Goal: Check status: Check status

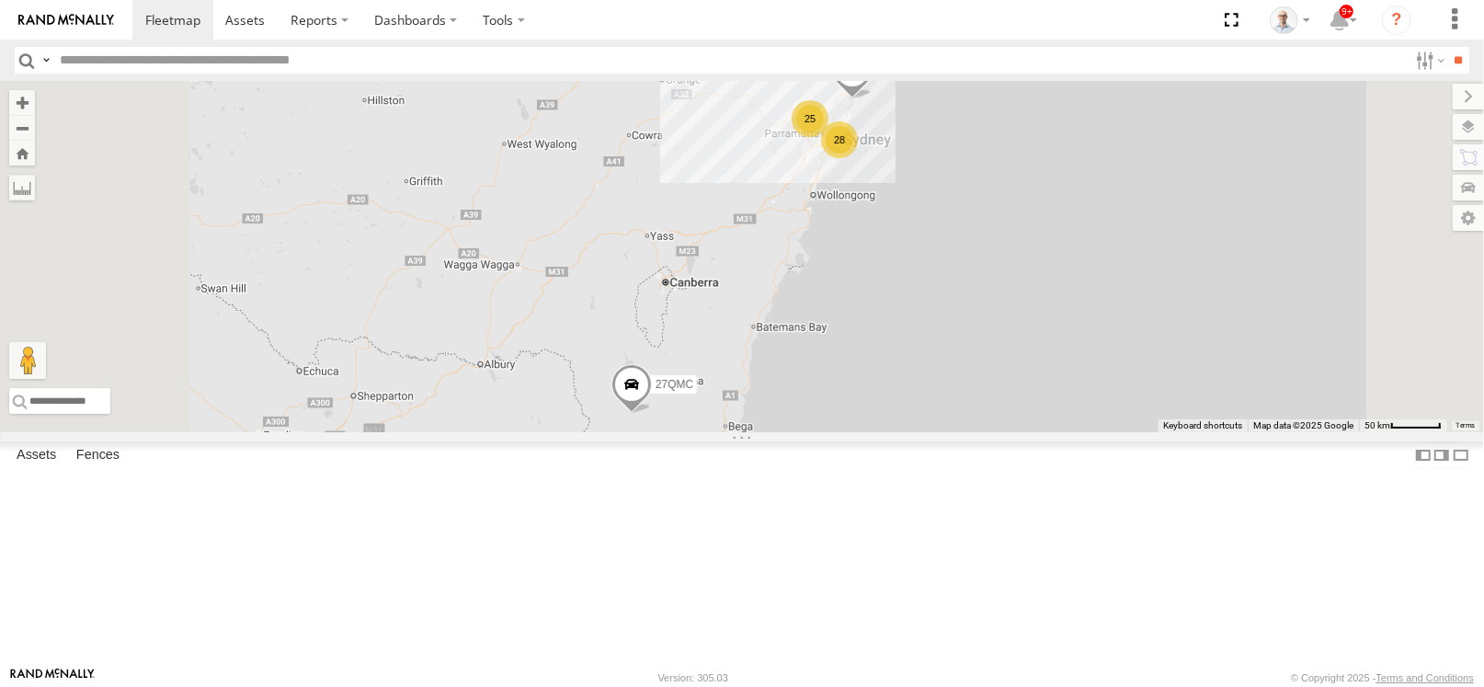
click at [828, 137] on div "25" at bounding box center [810, 118] width 37 height 37
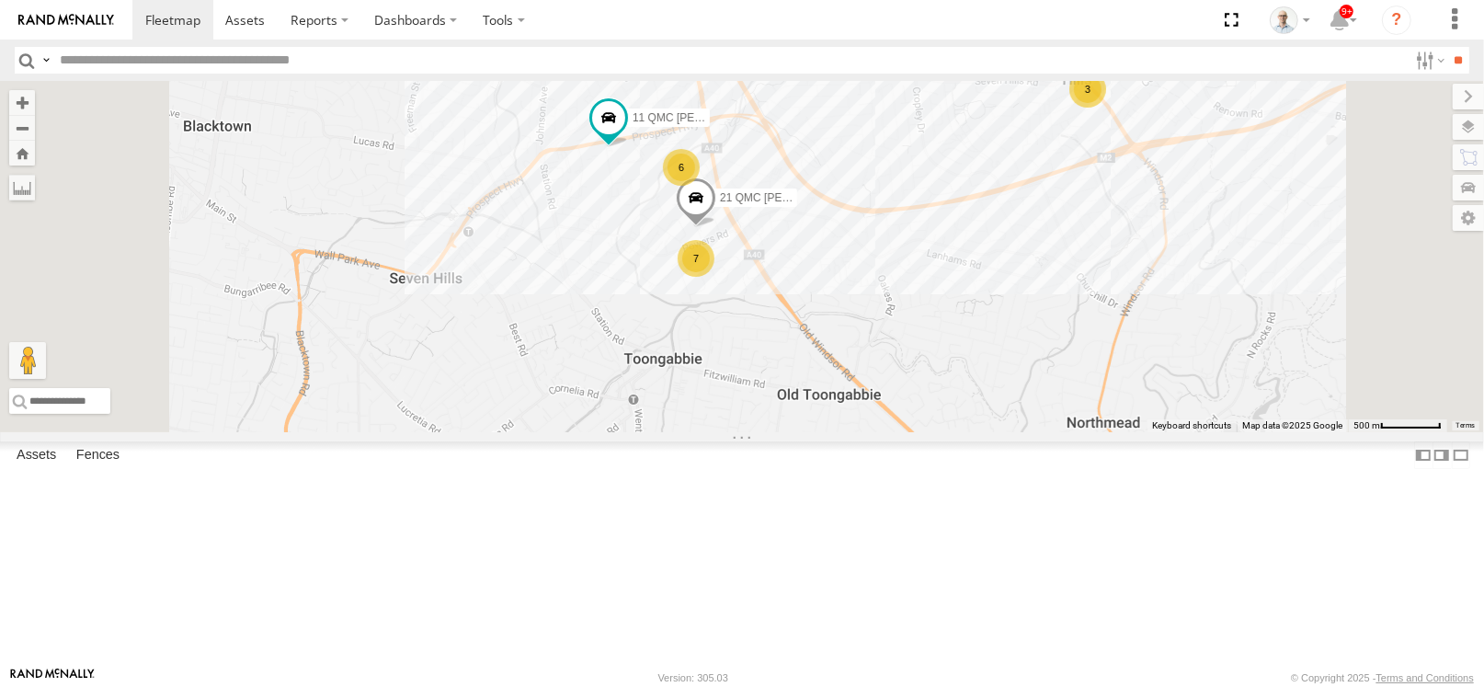
drag, startPoint x: 1032, startPoint y: 399, endPoint x: 1011, endPoint y: 287, distance: 114.0
click at [1011, 287] on div "15 QMC-Spare 27QMC # KS75A 01 Lyndon # 26 Tip 2T Beloka-EKV93V Beloka-CHV61N 02…" at bounding box center [742, 256] width 1484 height 351
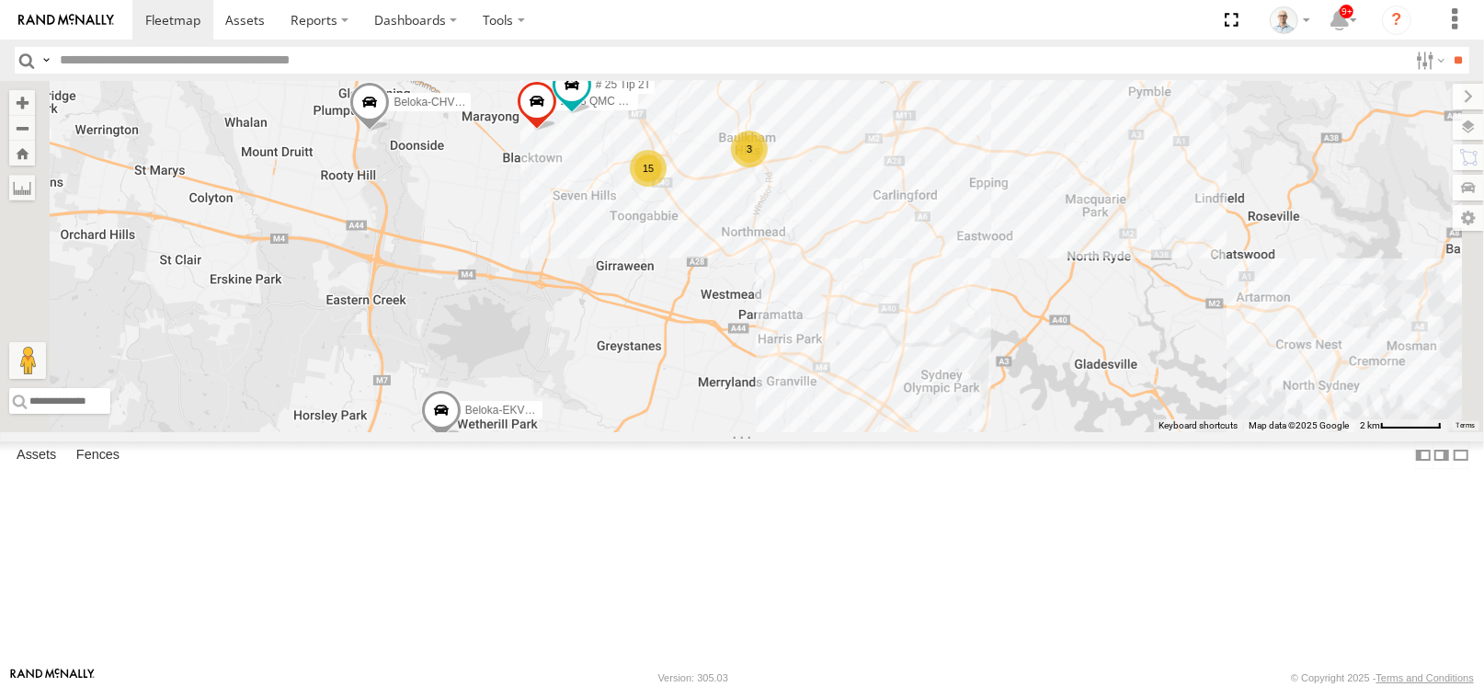
drag, startPoint x: 1111, startPoint y: 382, endPoint x: 964, endPoint y: 338, distance: 153.6
click at [964, 338] on div "15 QMC-Spare 27QMC # KS75A 01 Lyndon # 26 Tip 2T Beloka-EKV93V Beloka-CHV61N 02…" at bounding box center [742, 256] width 1484 height 351
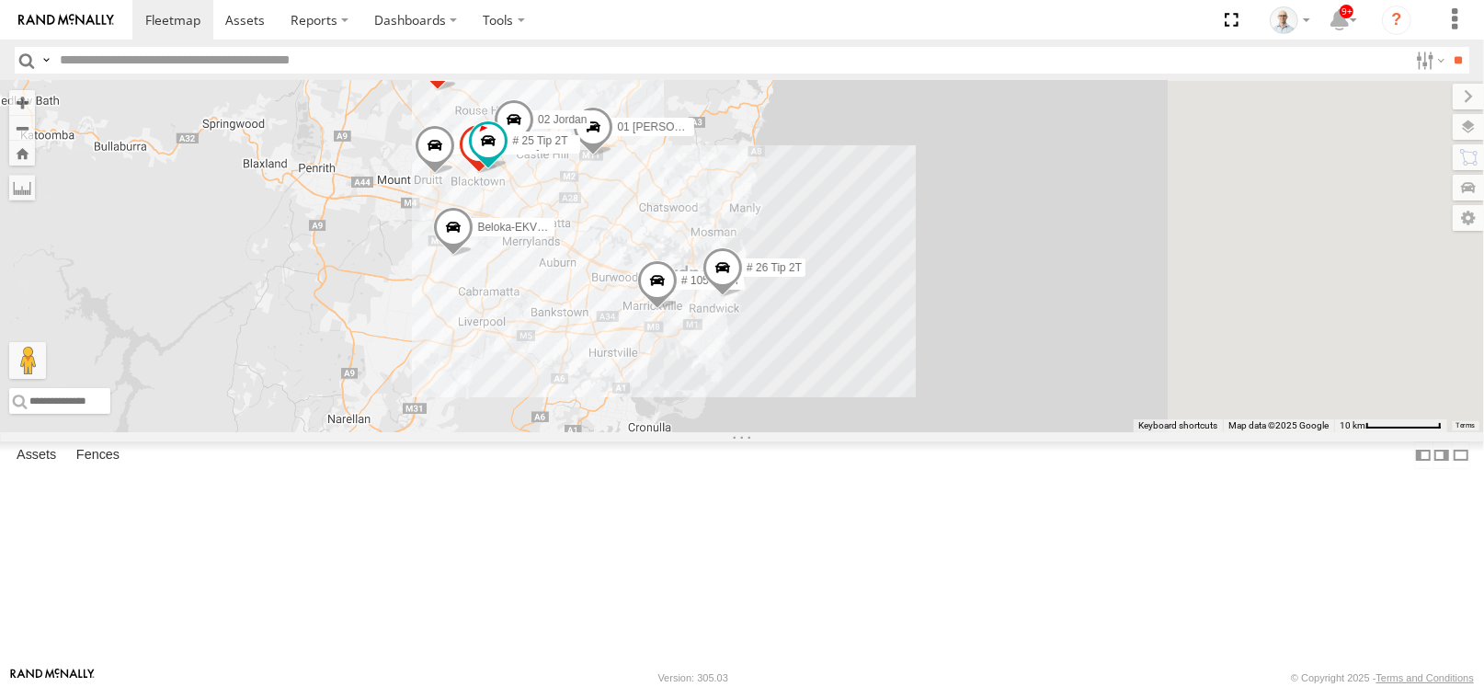
drag, startPoint x: 1010, startPoint y: 392, endPoint x: 700, endPoint y: 326, distance: 317.5
click at [700, 326] on div "15 QMC-Spare 27QMC # KS75A 01 Lyndon # 26 Tip 2T Beloka-EKV93V Beloka-CHV61N 02…" at bounding box center [742, 256] width 1484 height 351
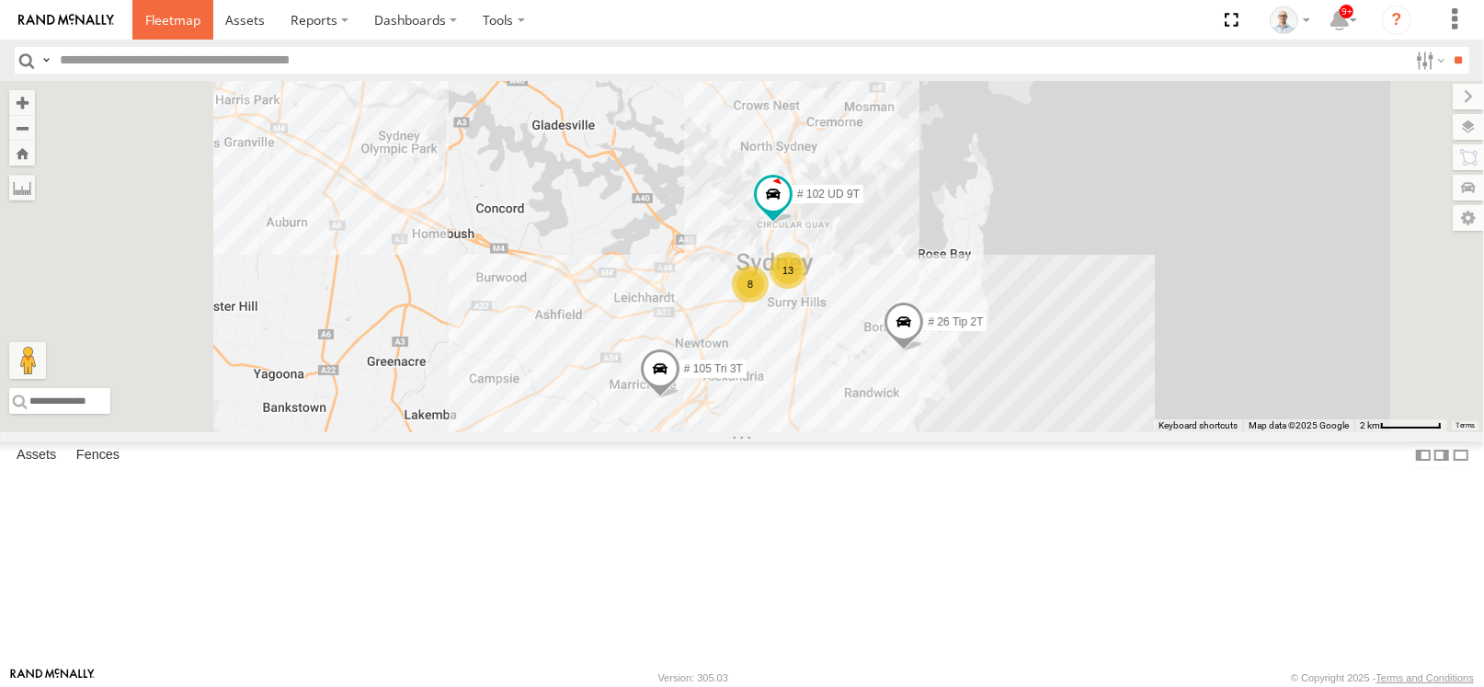
click at [152, 17] on span at bounding box center [172, 19] width 55 height 17
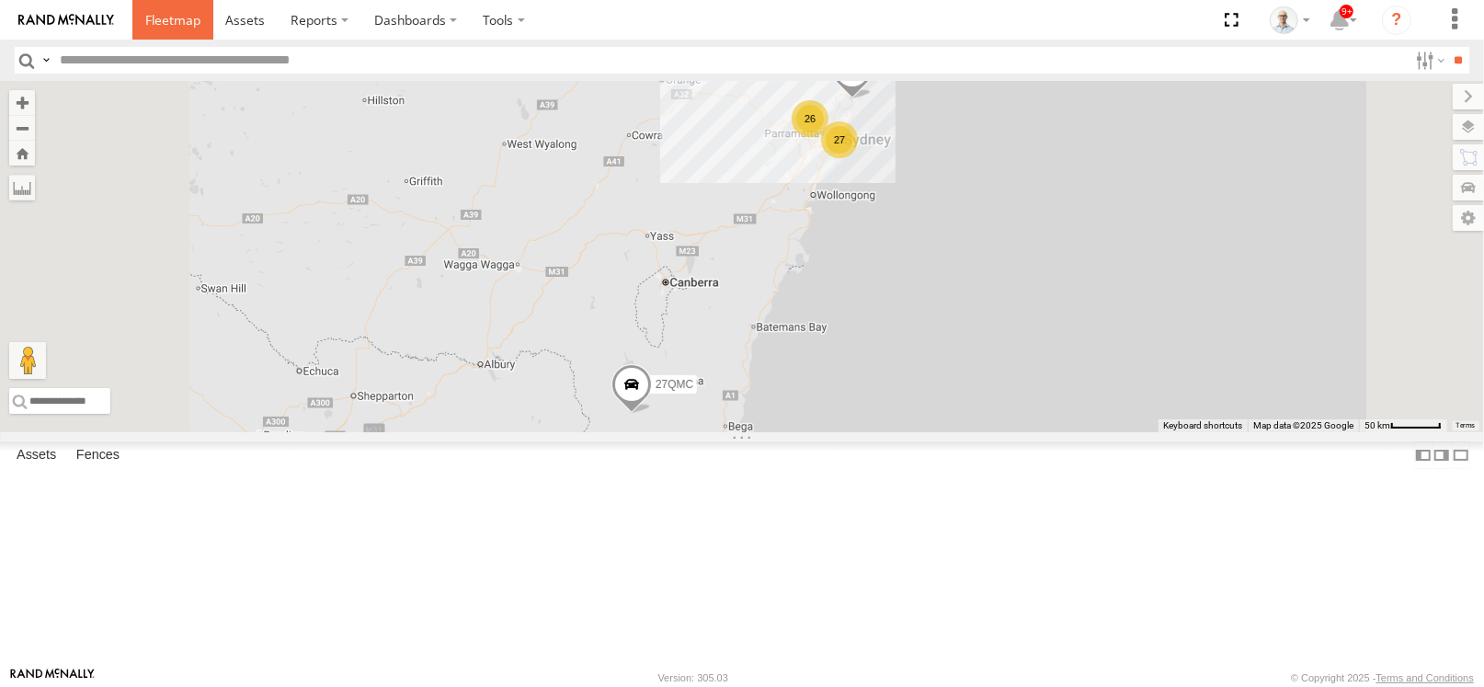
click at [168, 26] on span at bounding box center [172, 19] width 55 height 17
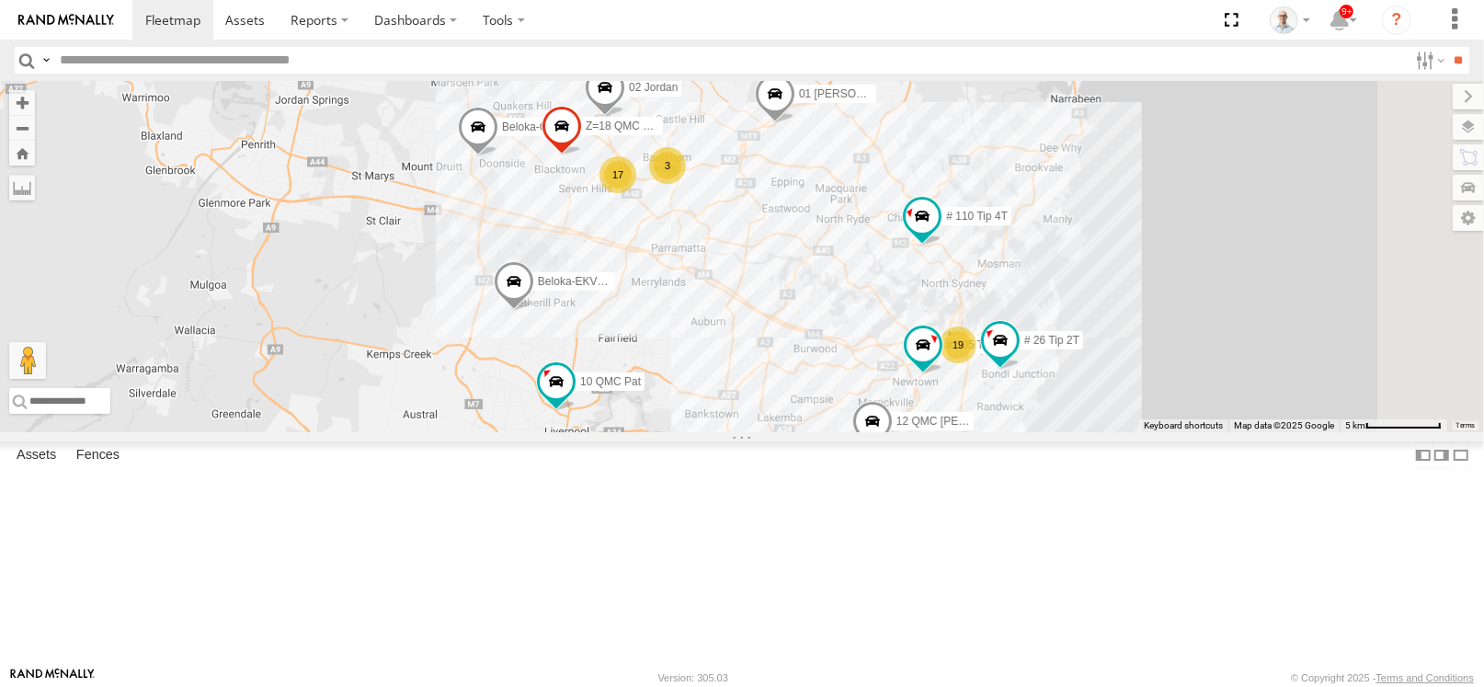
drag, startPoint x: 1071, startPoint y: 450, endPoint x: 924, endPoint y: 340, distance: 183.9
click at [924, 340] on div "15 QMC-Spare 27QMC 10 QMC Pat # KS75A 01 Lyndon # 26 Tip 2T Beloka-EKV93V Belok…" at bounding box center [742, 256] width 1484 height 351
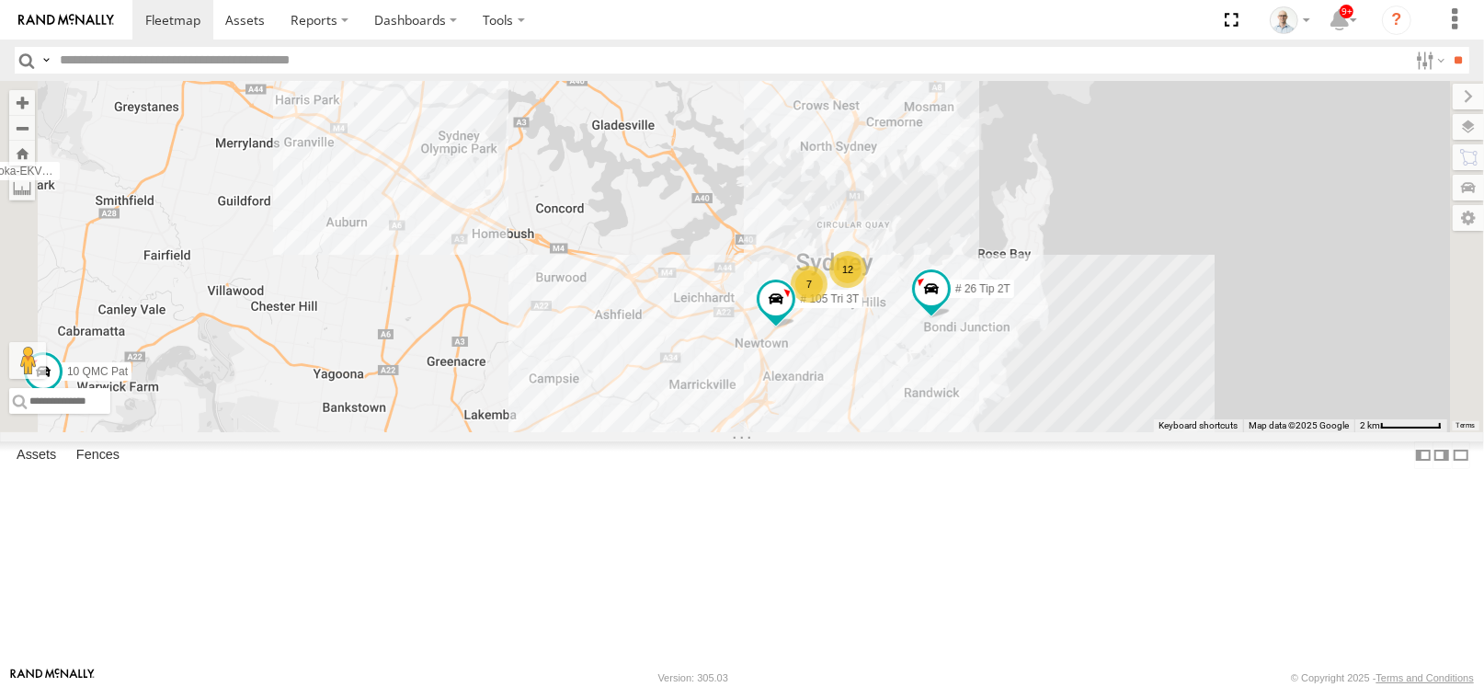
drag, startPoint x: 1159, startPoint y: 382, endPoint x: 1090, endPoint y: 314, distance: 96.9
click at [1090, 314] on div "15 QMC-Spare 27QMC 10 QMC Pat # KS75A 01 Lyndon # 26 Tip 2T Beloka-EKV93V Belok…" at bounding box center [742, 256] width 1484 height 351
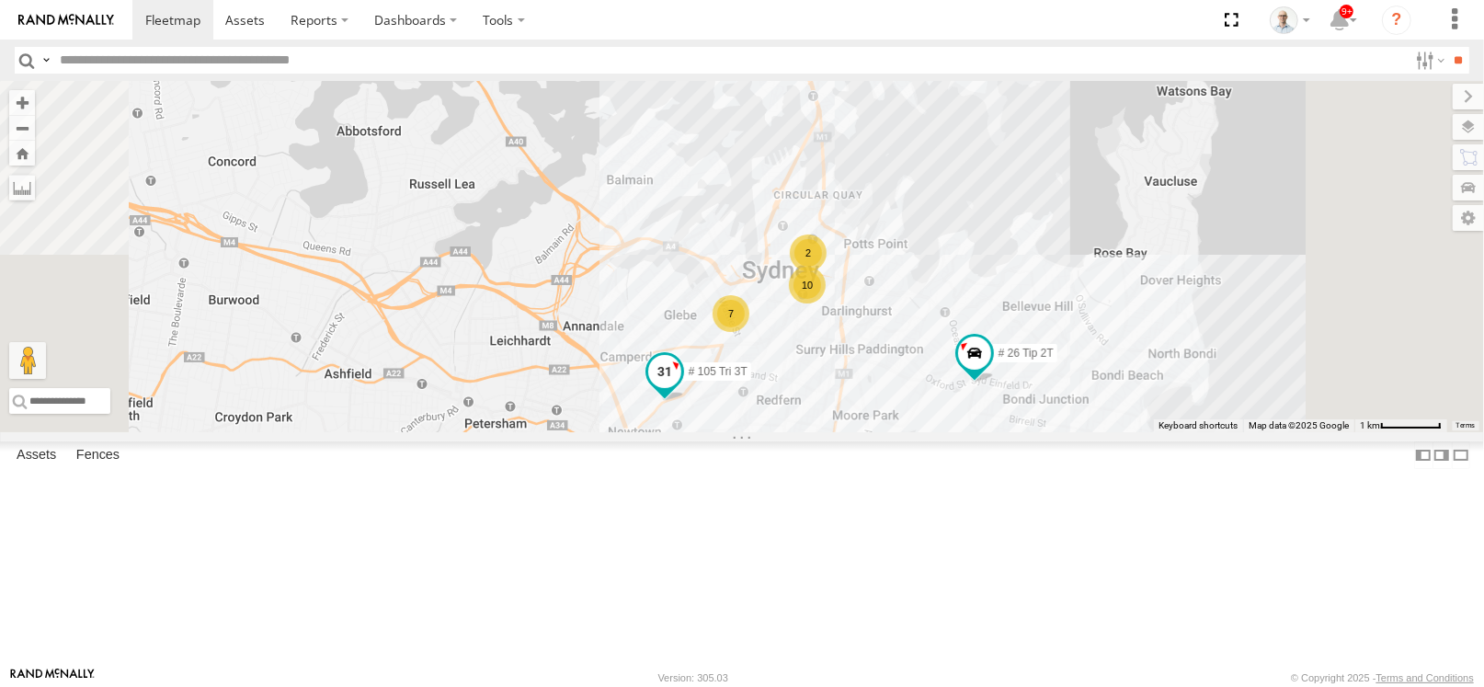
click at [681, 389] on span at bounding box center [664, 372] width 33 height 33
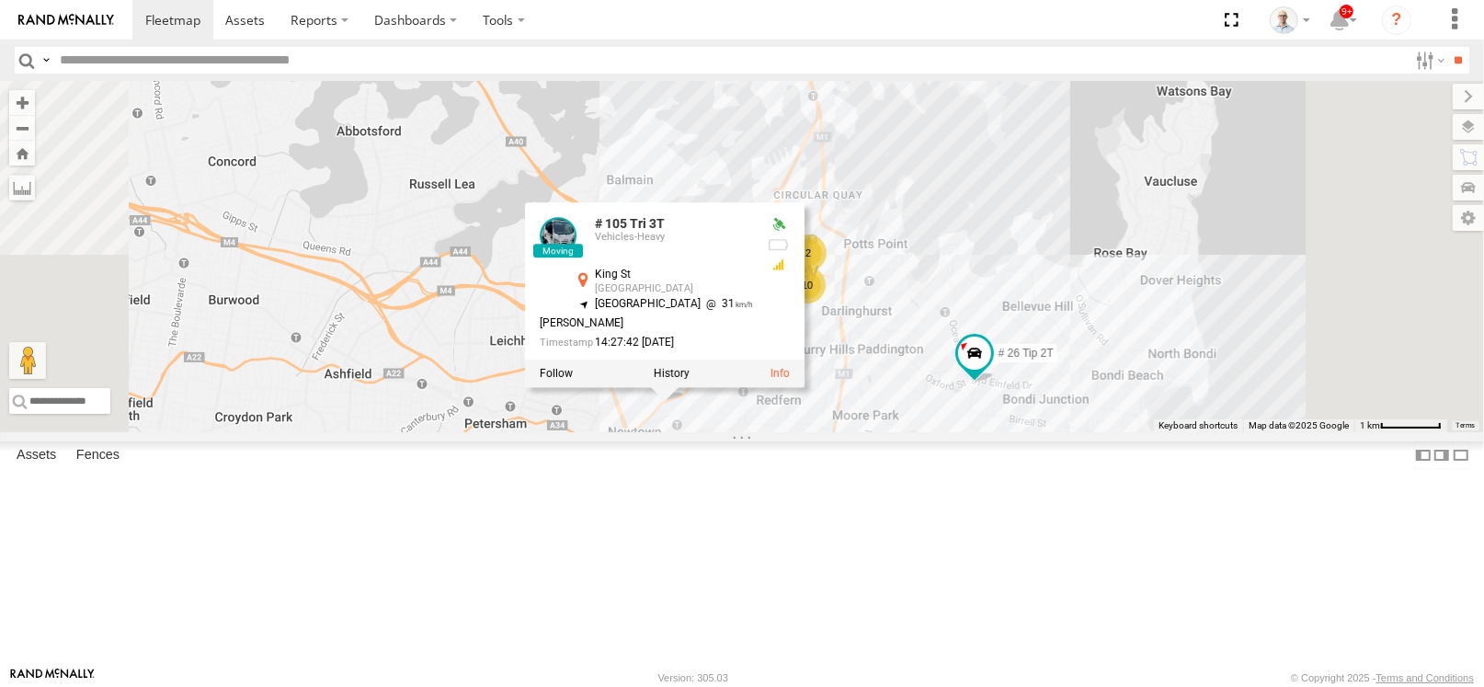
click at [1024, 432] on div "15 QMC-Spare 27QMC 10 QMC Pat # KS75A 01 Lyndon # 26 Tip 2T Beloka-EKV93V Belok…" at bounding box center [742, 256] width 1484 height 351
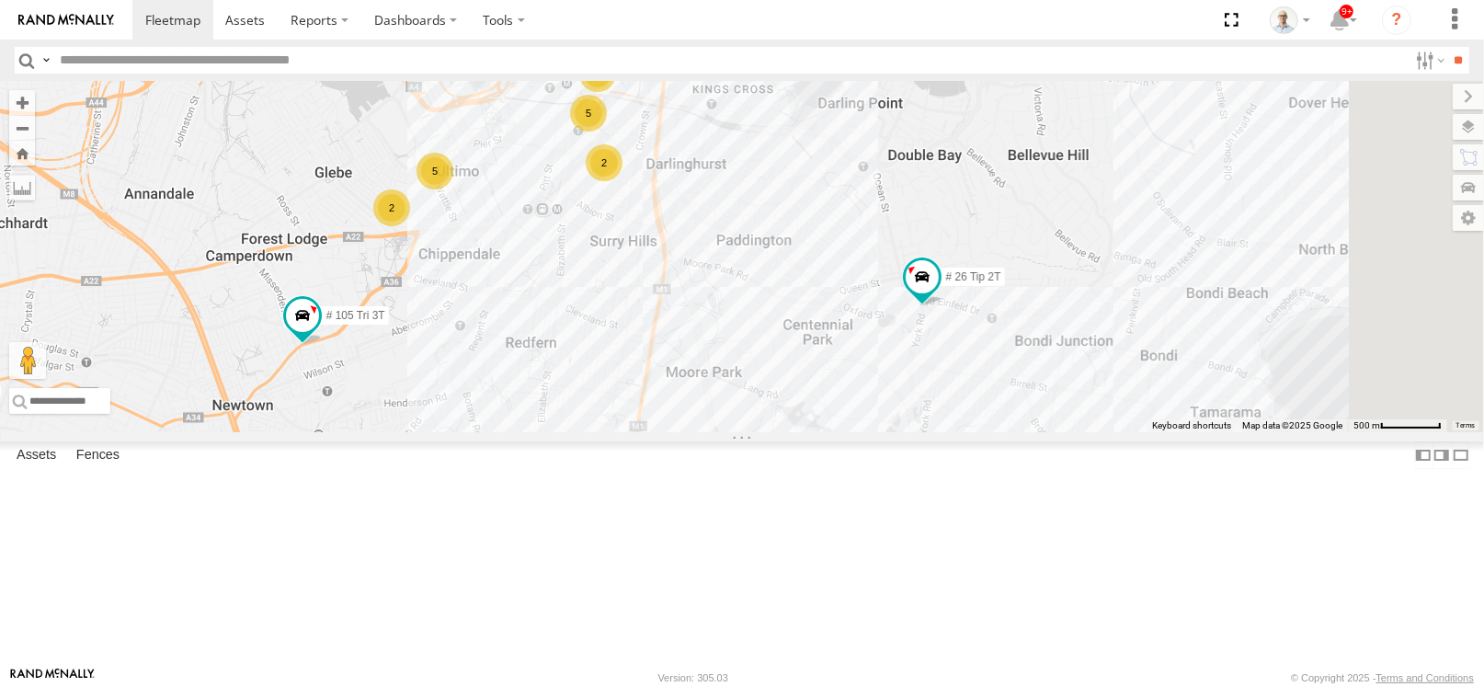
drag, startPoint x: 1153, startPoint y: 494, endPoint x: 837, endPoint y: 455, distance: 318.6
click at [837, 432] on div "15 QMC-Spare 27QMC 10 QMC Pat # KS75A 01 Lyndon # 26 Tip 2T Beloka-EKV93V Belok…" at bounding box center [742, 256] width 1484 height 351
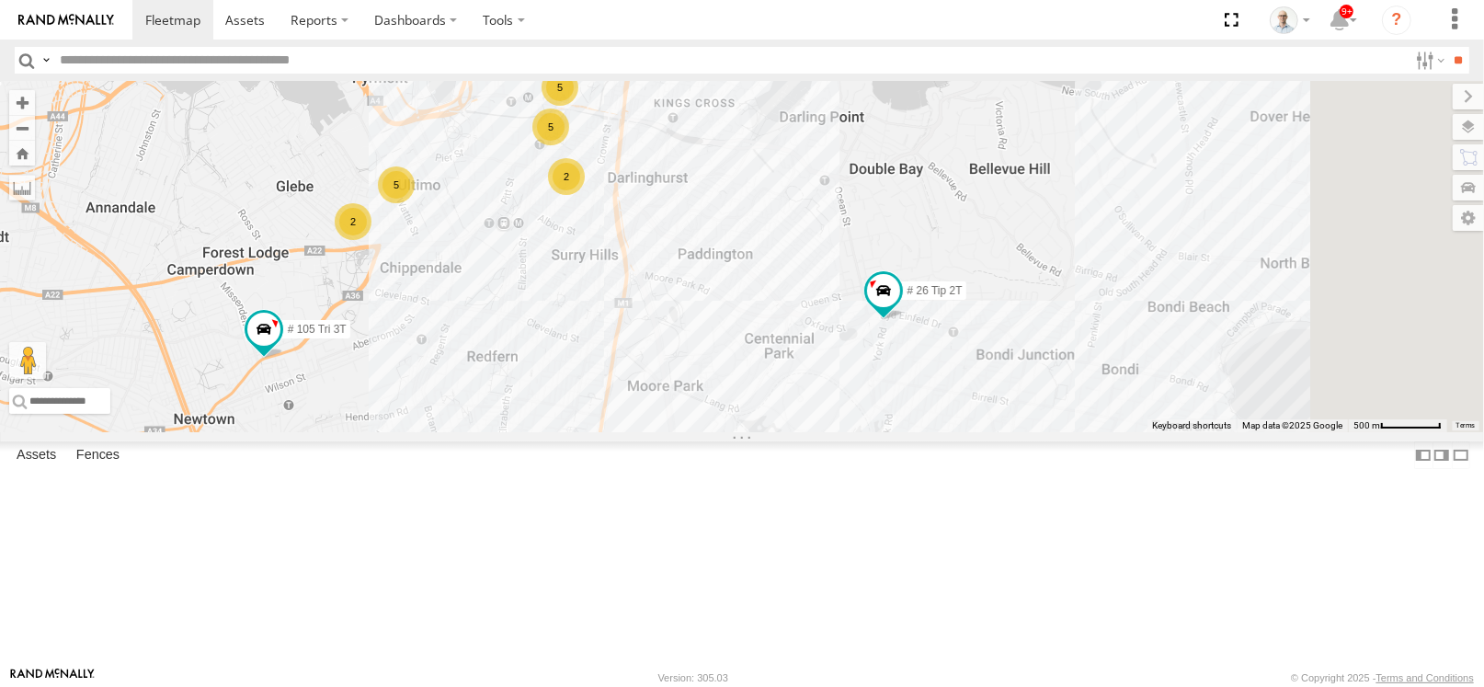
drag, startPoint x: 926, startPoint y: 454, endPoint x: 885, endPoint y: 468, distance: 42.7
click at [885, 432] on div "15 QMC-Spare 27QMC 10 QMC Pat # KS75A 01 Lyndon # 26 Tip 2T Beloka-EKV93V Belok…" at bounding box center [742, 256] width 1484 height 351
click at [900, 310] on span at bounding box center [883, 293] width 33 height 33
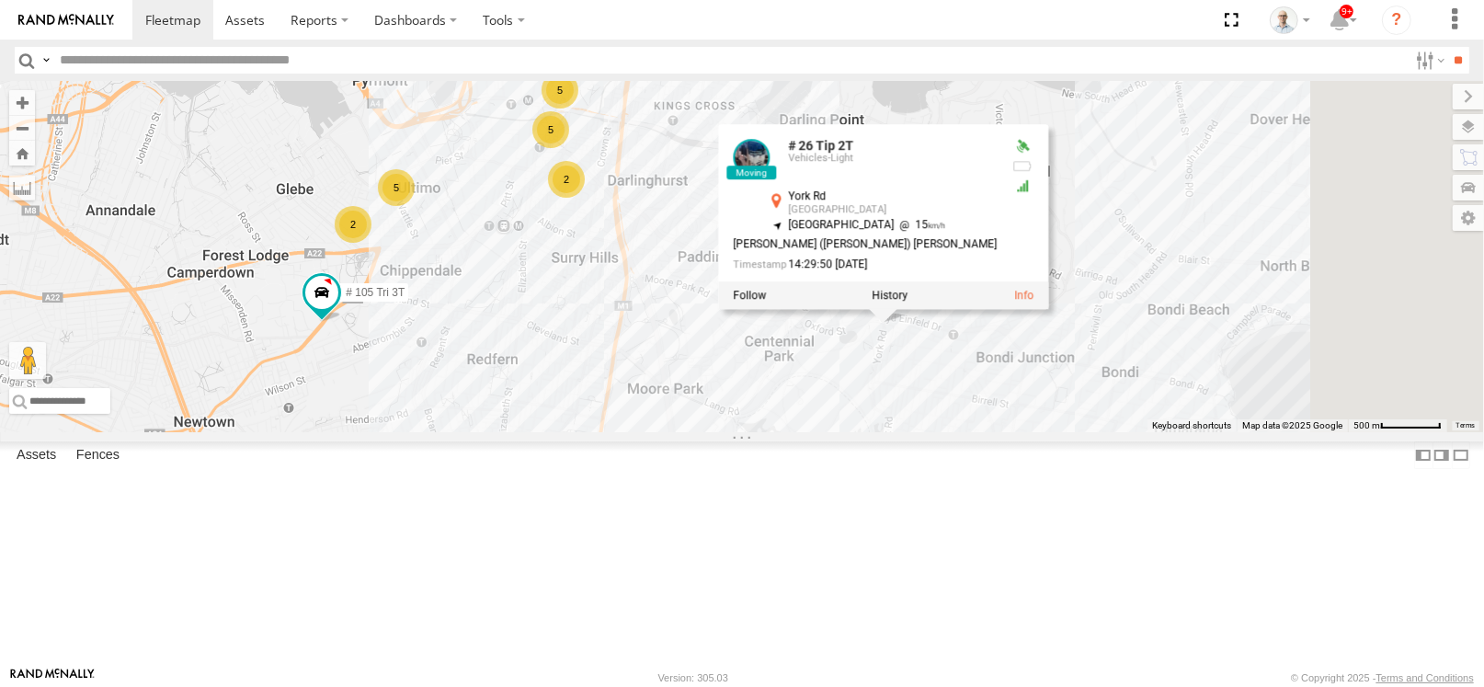
click at [924, 370] on div "15 QMC-Spare 27QMC 10 QMC Pat # KS75A 01 Lyndon # 26 Tip 2T Beloka-EKV93V Belok…" at bounding box center [742, 256] width 1484 height 351
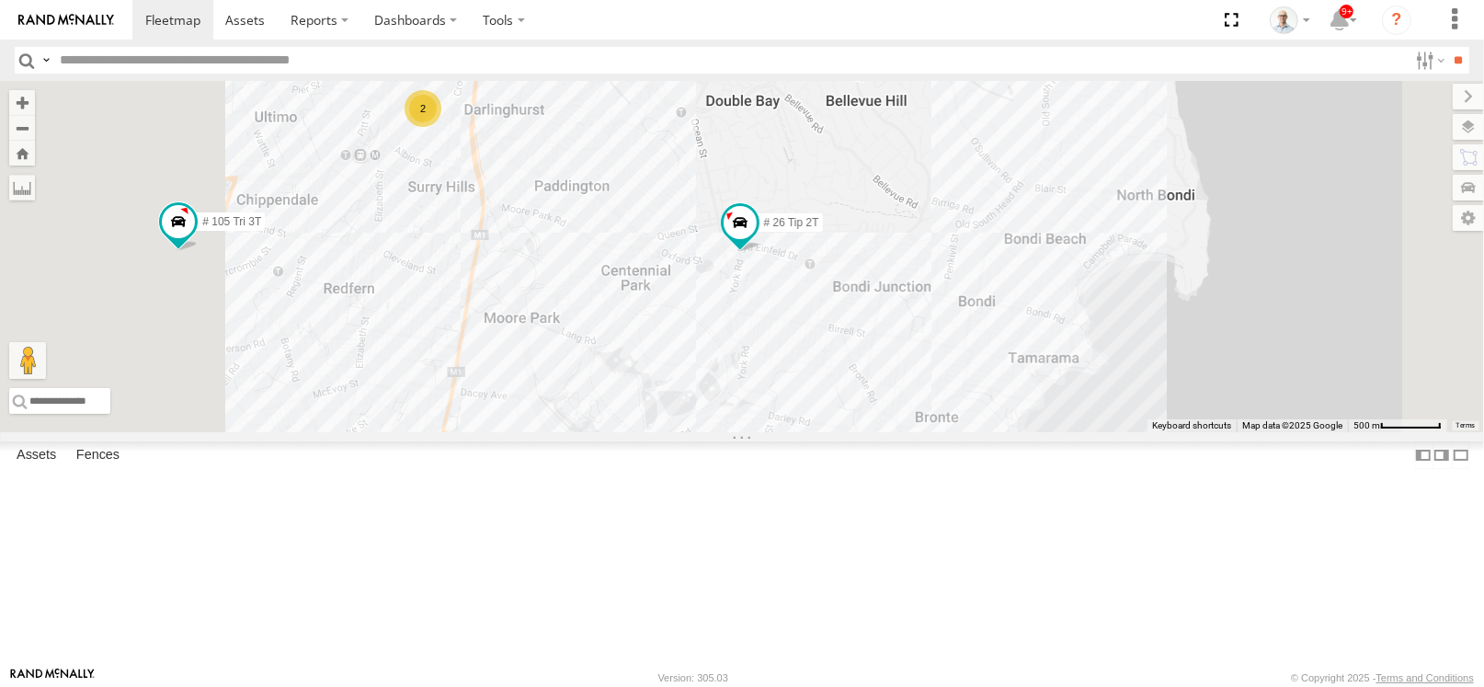
drag, startPoint x: 785, startPoint y: 233, endPoint x: 868, endPoint y: 354, distance: 146.9
click at [868, 354] on div "15 QMC-Spare 27QMC 10 QMC Pat # KS75A 01 Lyndon # 26 Tip 2T Beloka-EKV93V Belok…" at bounding box center [742, 256] width 1484 height 351
click at [180, 16] on span at bounding box center [172, 19] width 55 height 17
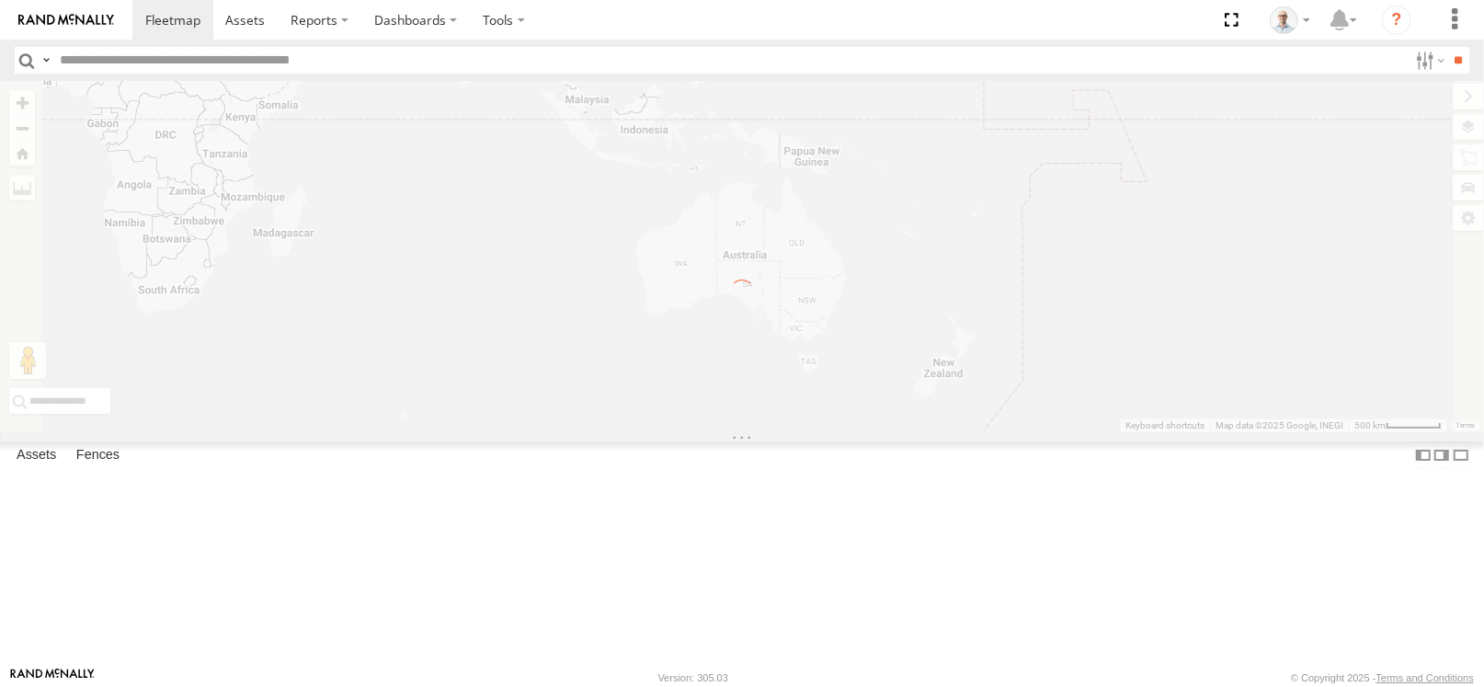
drag, startPoint x: 869, startPoint y: 333, endPoint x: 793, endPoint y: 282, distance: 90.8
click at [0, 0] on div "×" at bounding box center [0, 0] width 0 height 0
click at [0, 0] on label "×" at bounding box center [0, 0] width 0 height 0
